Goal: Task Accomplishment & Management: Manage account settings

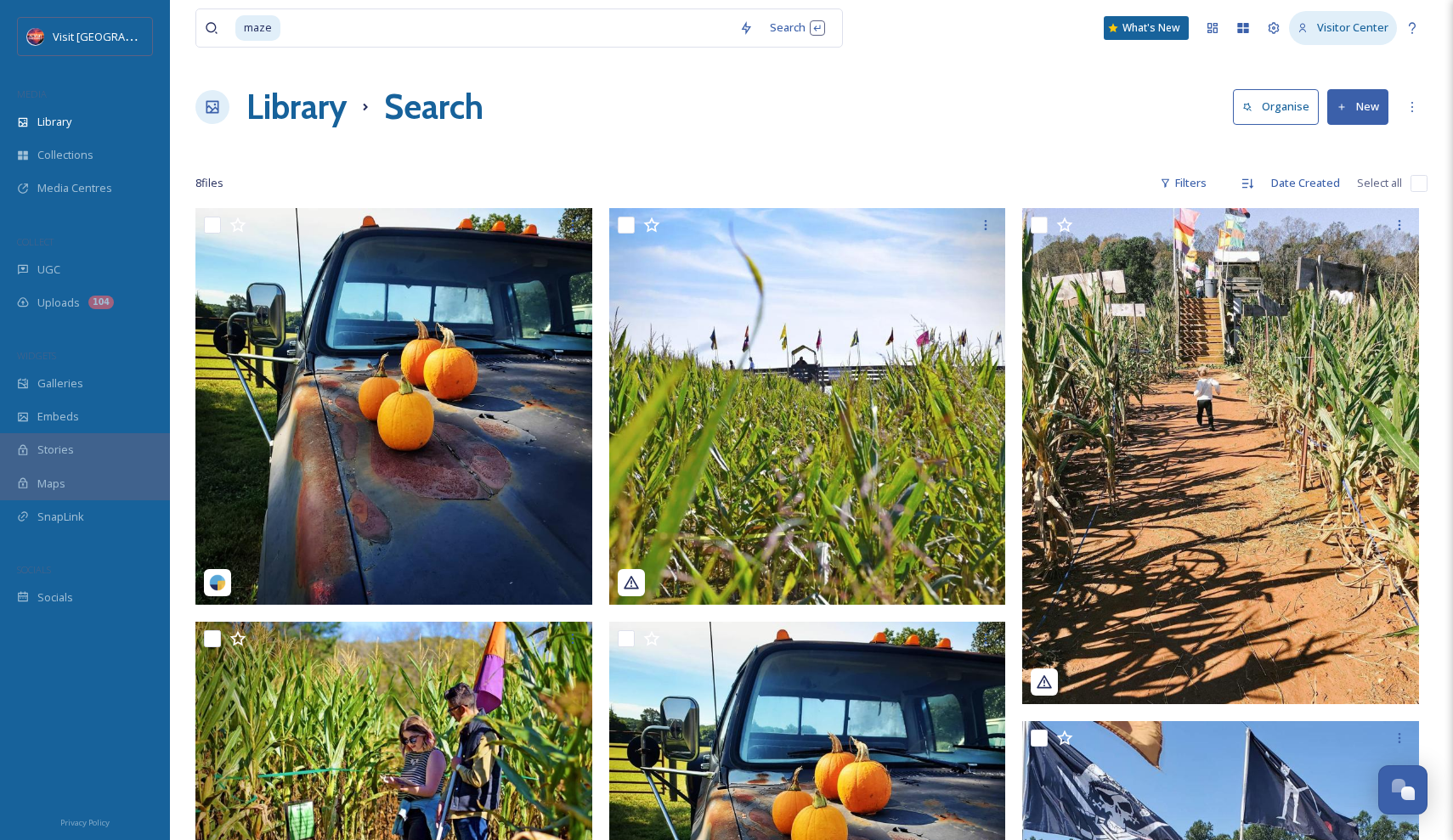
click at [1330, 34] on span "Visitor Center" at bounding box center [1352, 27] width 72 height 15
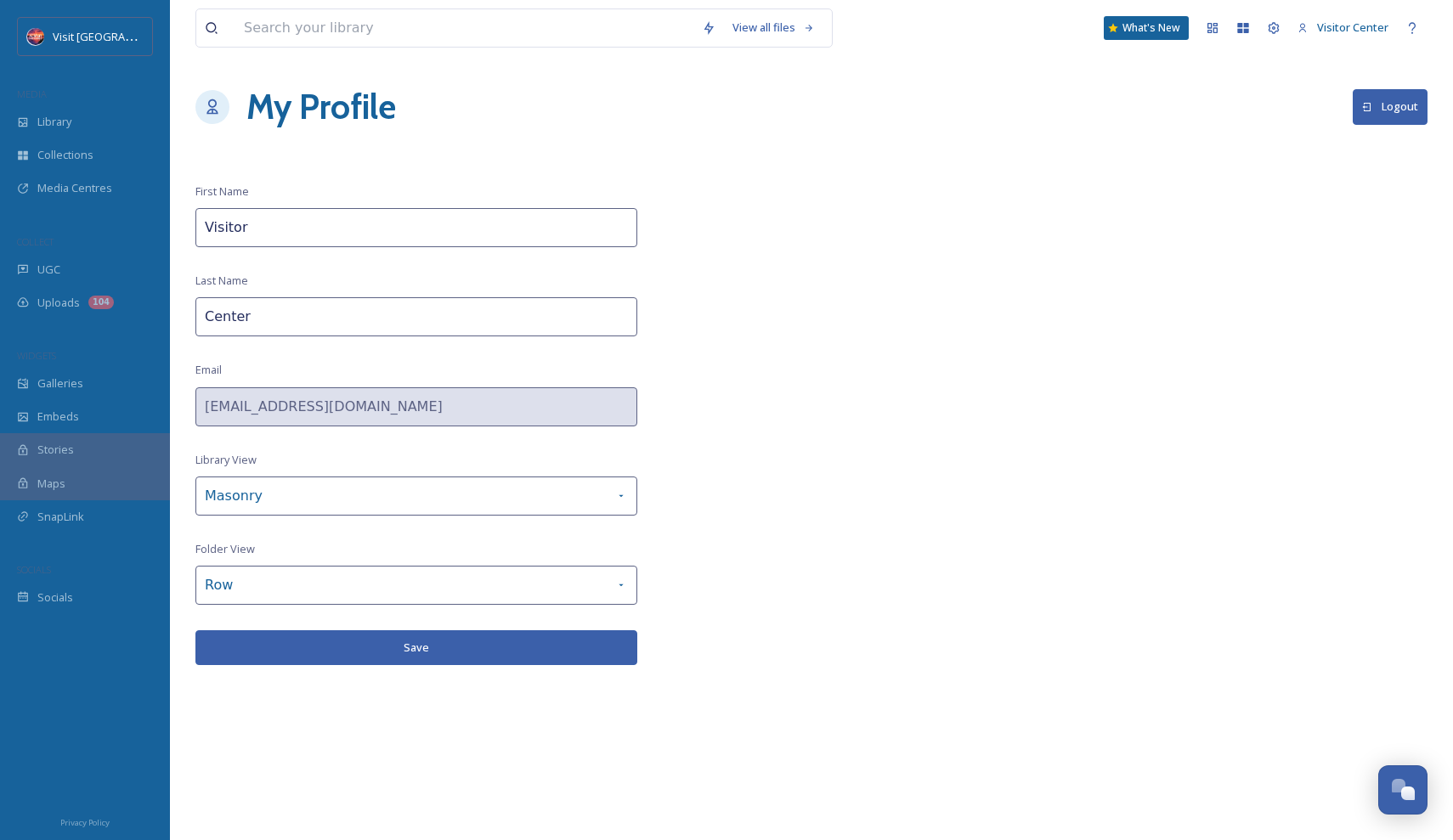
click at [1389, 120] on button "Logout" at bounding box center [1390, 106] width 75 height 34
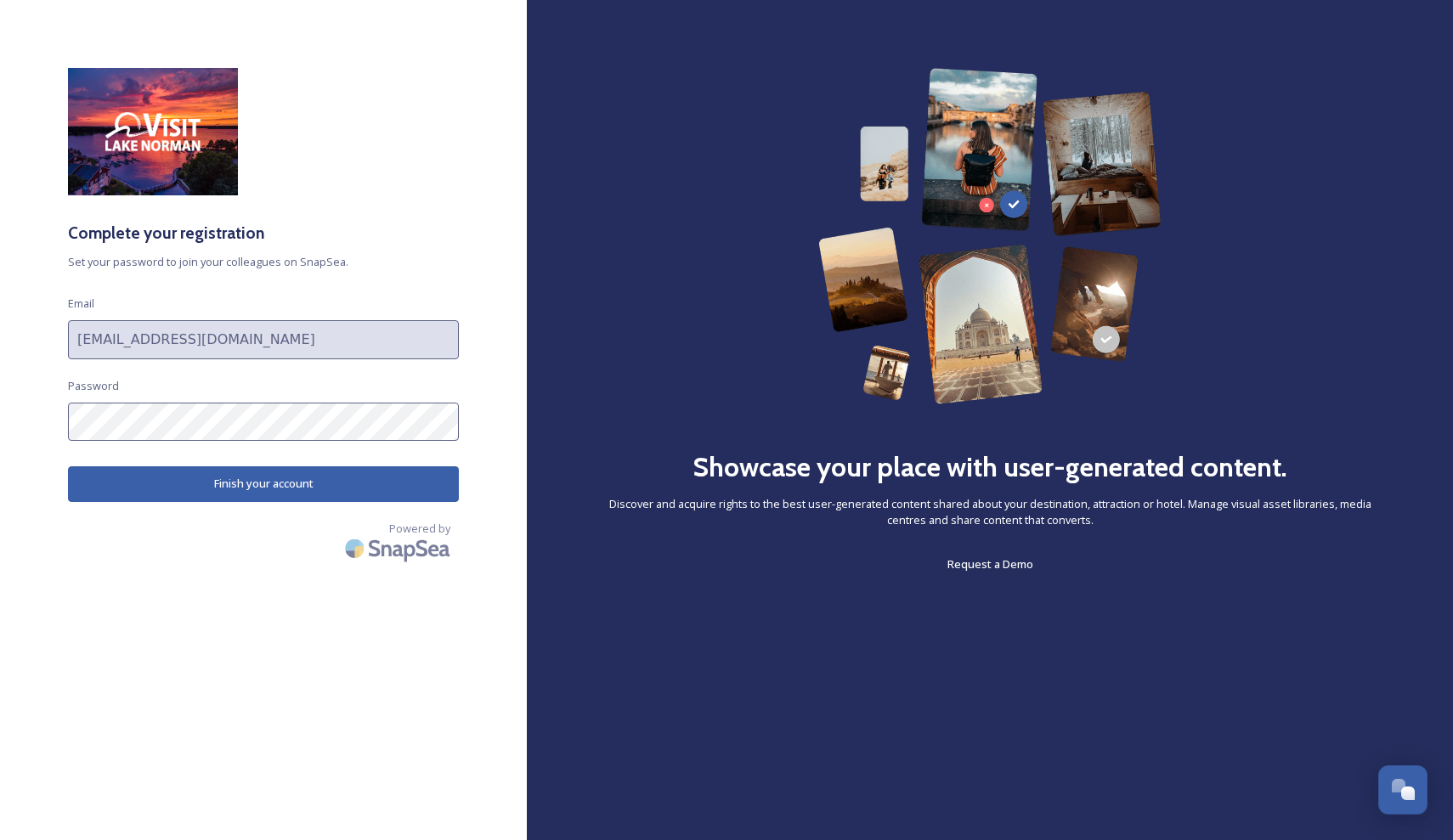
click at [249, 477] on button "Finish your account" at bounding box center [263, 483] width 391 height 34
